Goal: Information Seeking & Learning: Learn about a topic

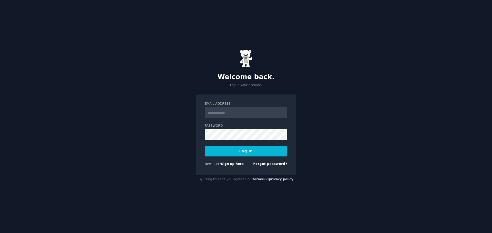
click at [213, 166] on div "New user? Sign up here" at bounding box center [224, 164] width 39 height 5
type input "**********"
click at [242, 158] on form "**********" at bounding box center [246, 135] width 83 height 67
click at [245, 155] on button "Log In" at bounding box center [246, 151] width 83 height 11
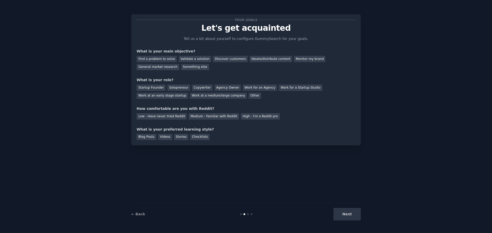
click at [192, 71] on div "Your goals Let's get acquainted Tell us a bit about yourself to configure Gummy…" at bounding box center [246, 80] width 219 height 120
click at [192, 70] on div "Something else" at bounding box center [195, 67] width 28 height 6
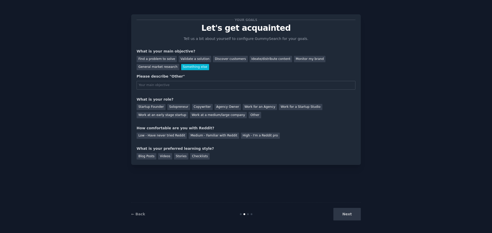
click at [192, 70] on div "Something else" at bounding box center [195, 67] width 28 height 6
click at [163, 69] on div "General market research" at bounding box center [158, 67] width 43 height 6
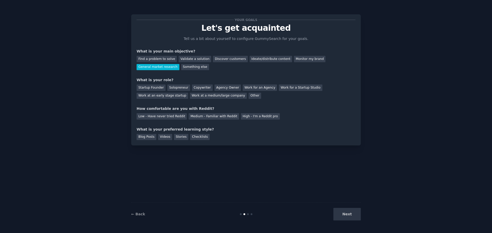
click at [339, 207] on div "← Back Next" at bounding box center [246, 214] width 230 height 24
click at [353, 214] on div "Next" at bounding box center [322, 214] width 77 height 13
click at [175, 97] on div "Work at an early stage startup" at bounding box center [163, 96] width 52 height 6
click at [177, 113] on div "Low - Have never tried Reddit Medium - Familiar with Reddit High - I'm a Reddit…" at bounding box center [246, 115] width 219 height 8
click at [179, 117] on div "Low - Have never tried Reddit" at bounding box center [162, 116] width 50 height 6
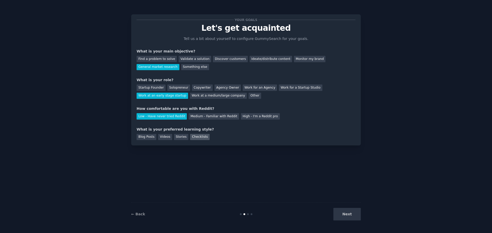
click at [194, 138] on div "Checklists" at bounding box center [199, 137] width 19 height 6
click at [176, 139] on div "Stories" at bounding box center [181, 137] width 14 height 6
click at [158, 138] on div "Videos" at bounding box center [165, 137] width 14 height 6
click at [145, 137] on div "Blog Posts" at bounding box center [147, 137] width 20 height 6
click at [350, 215] on button "Next" at bounding box center [346, 214] width 27 height 13
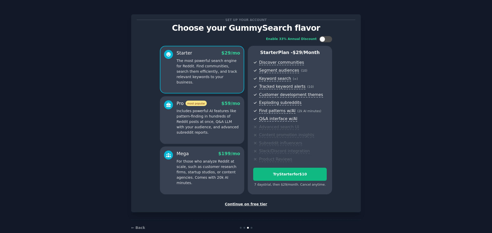
click at [251, 206] on div "Continue on free tier" at bounding box center [246, 204] width 219 height 5
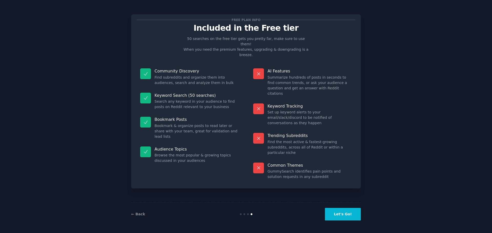
drag, startPoint x: 334, startPoint y: 215, endPoint x: 339, endPoint y: 220, distance: 7.3
click at [339, 220] on button "Let's Go!" at bounding box center [343, 214] width 36 height 13
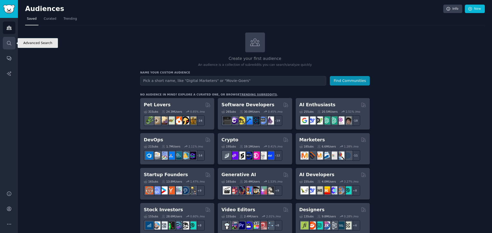
click at [9, 37] on link "Search" at bounding box center [9, 43] width 13 height 13
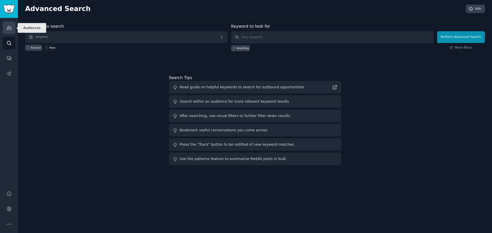
click at [9, 29] on icon "Sidebar" at bounding box center [8, 27] width 5 height 5
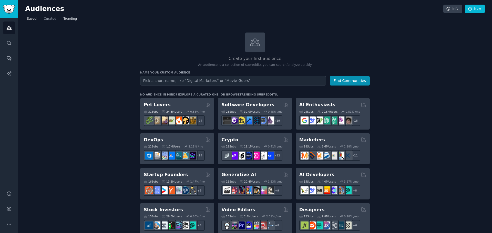
click at [73, 21] on span "Trending" at bounding box center [70, 19] width 13 height 5
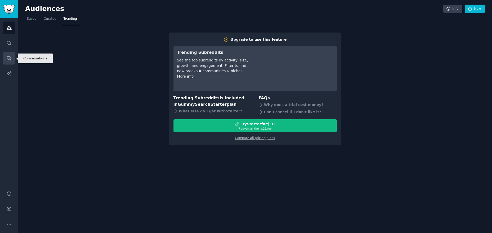
click at [3, 58] on link "Conversations" at bounding box center [9, 58] width 13 height 13
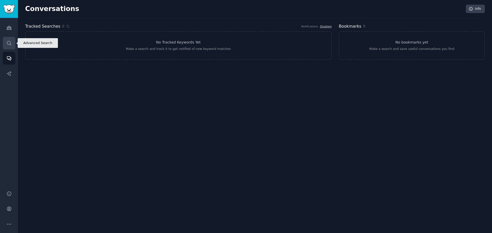
click at [14, 38] on link "Search" at bounding box center [9, 43] width 13 height 13
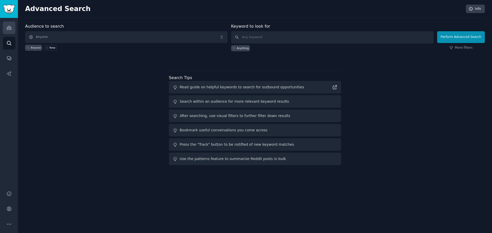
click at [12, 29] on link "Audiences" at bounding box center [9, 28] width 13 height 13
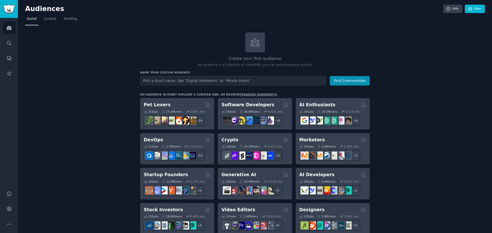
click at [31, 18] on span "Saved" at bounding box center [32, 19] width 10 height 5
click at [158, 81] on input "text" at bounding box center [233, 80] width 186 height 9
click at [10, 29] on icon "Sidebar" at bounding box center [9, 28] width 5 height 4
drag, startPoint x: 10, startPoint y: 29, endPoint x: 87, endPoint y: 76, distance: 89.8
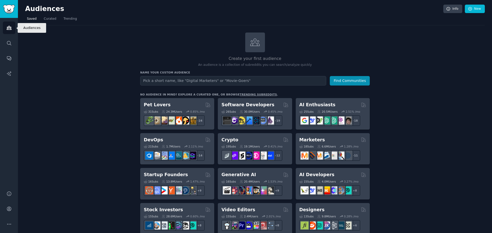
click at [170, 75] on div "Name your custom audience Audience Name Find Communities" at bounding box center [255, 78] width 230 height 15
click at [168, 83] on input "text" at bounding box center [233, 80] width 186 height 9
type input "christmas kitchen items"
click at [330, 76] on button "Find Communities" at bounding box center [350, 80] width 40 height 9
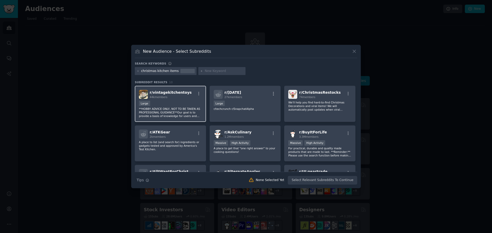
click at [164, 113] on p "**HOBBY ADVICE ONLY, NOT TO BE TAKEN AS PROFESSIONAL GUIDANCE**Our goal is to p…" at bounding box center [170, 112] width 63 height 11
